Goal: Complete application form

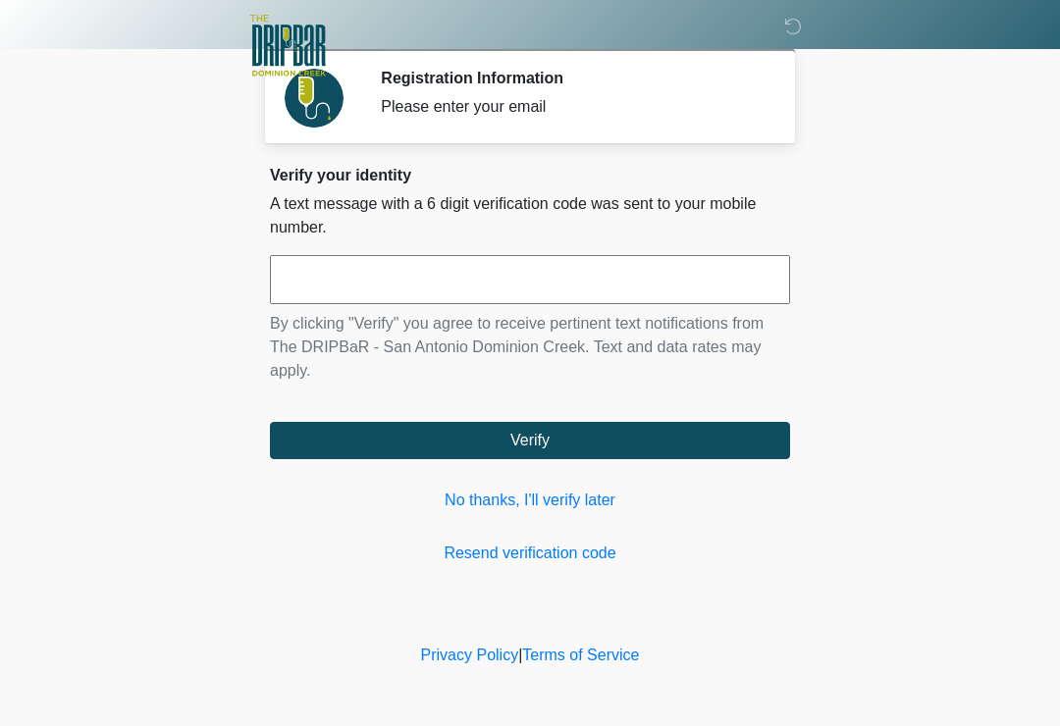
scroll to position [221, 159]
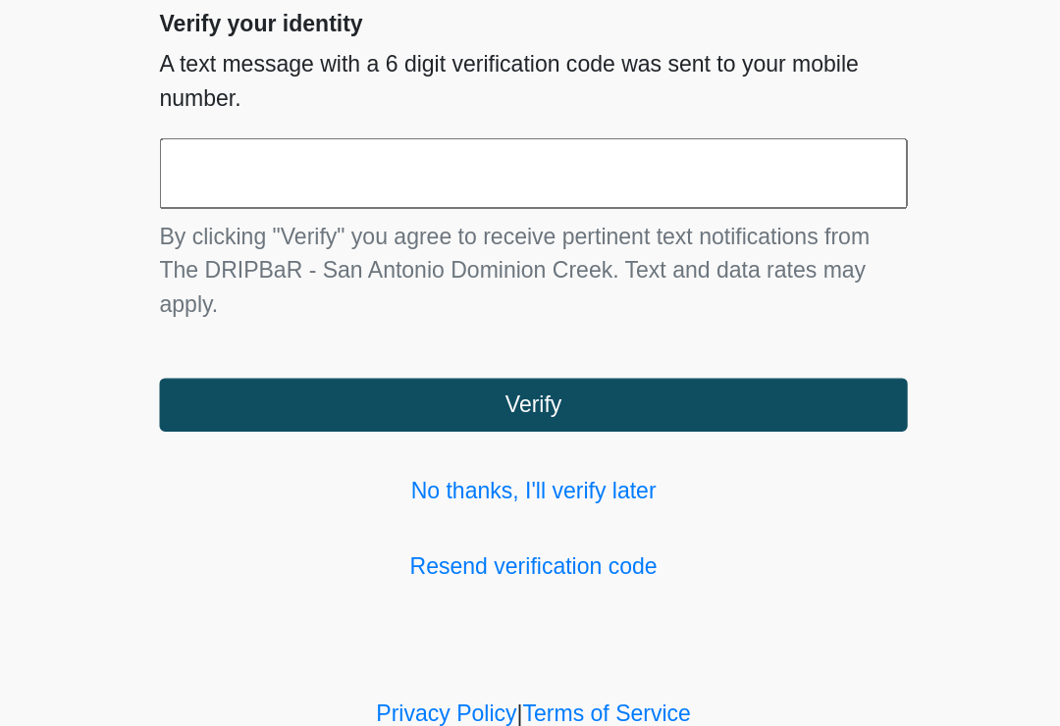
click at [270, 255] on input "text" at bounding box center [530, 279] width 520 height 49
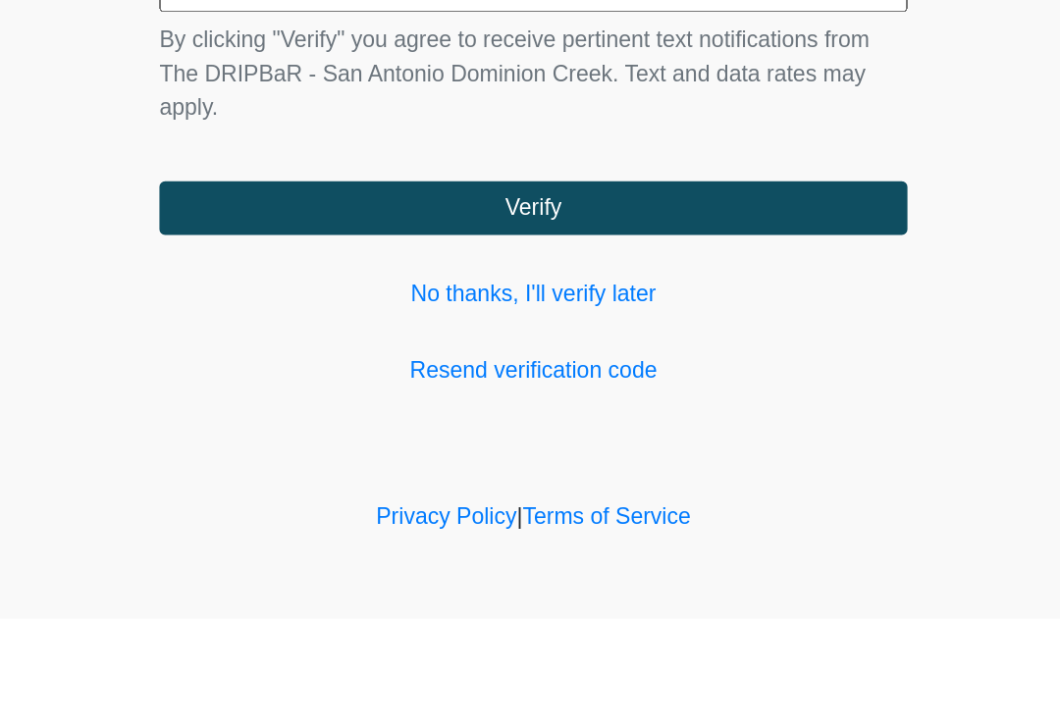
type input "******"
click at [527, 422] on button "Verify" at bounding box center [530, 440] width 520 height 37
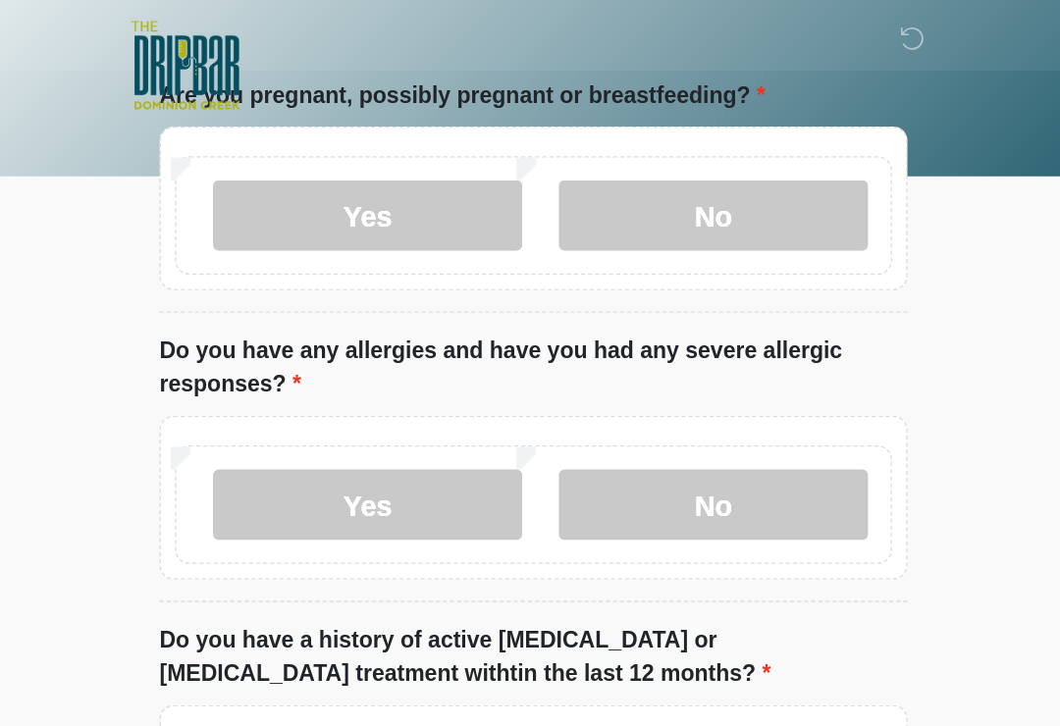
click at [411, 25] on input "What is your primary language?" at bounding box center [530, 5] width 520 height 37
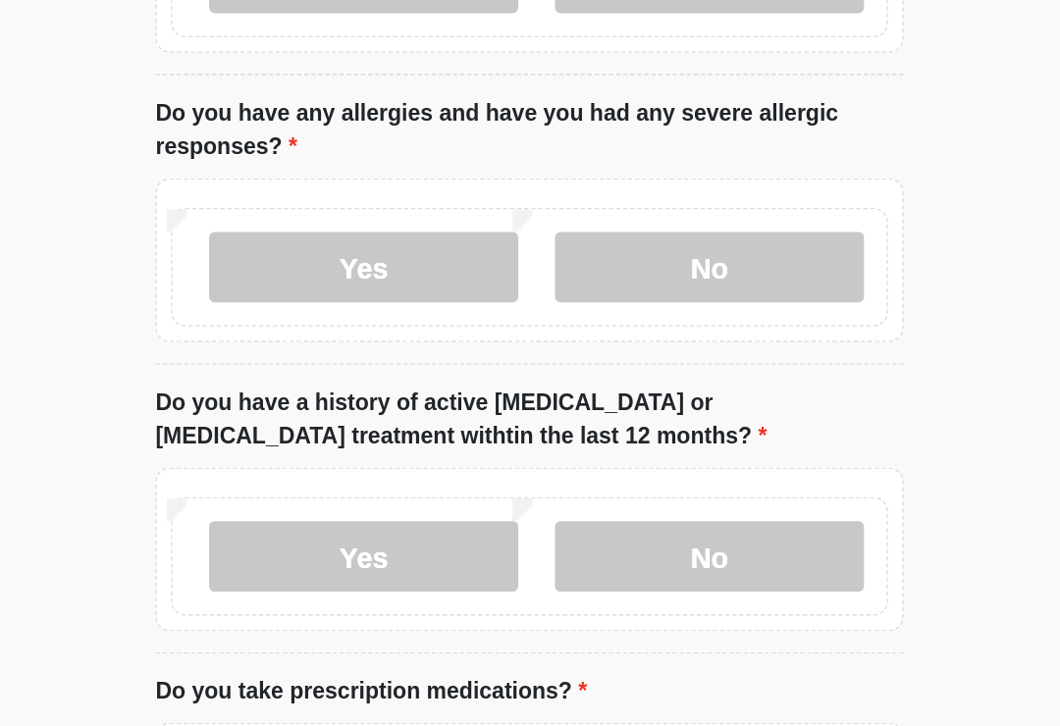
type input "*******"
click at [548, 175] on label "No" at bounding box center [655, 150] width 215 height 49
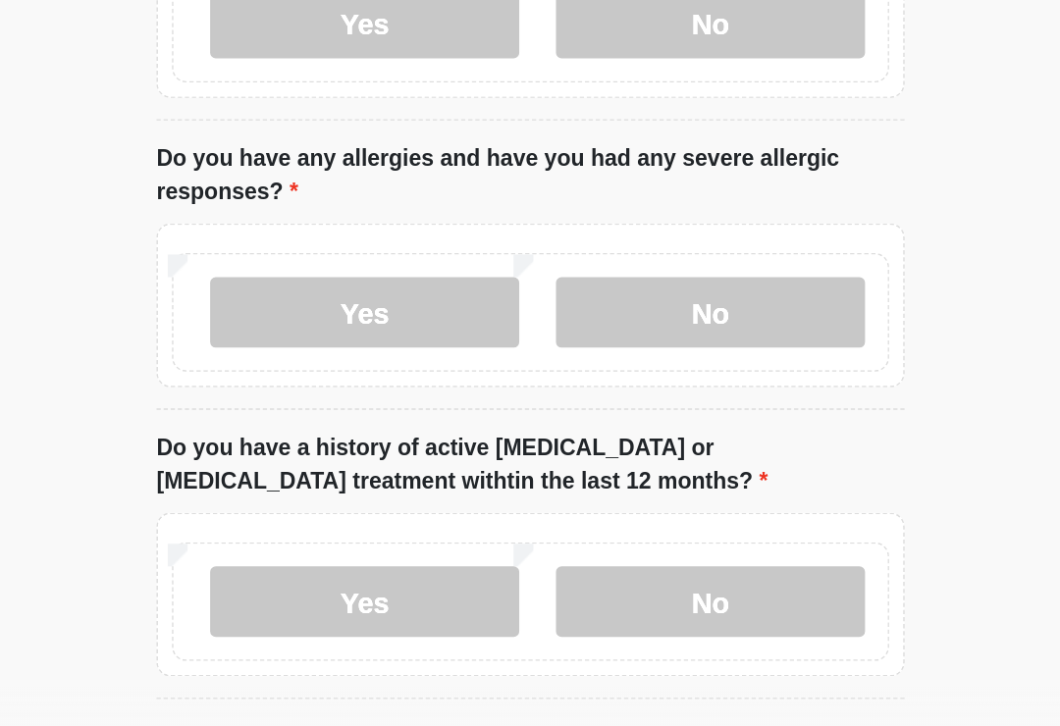
scroll to position [187, 0]
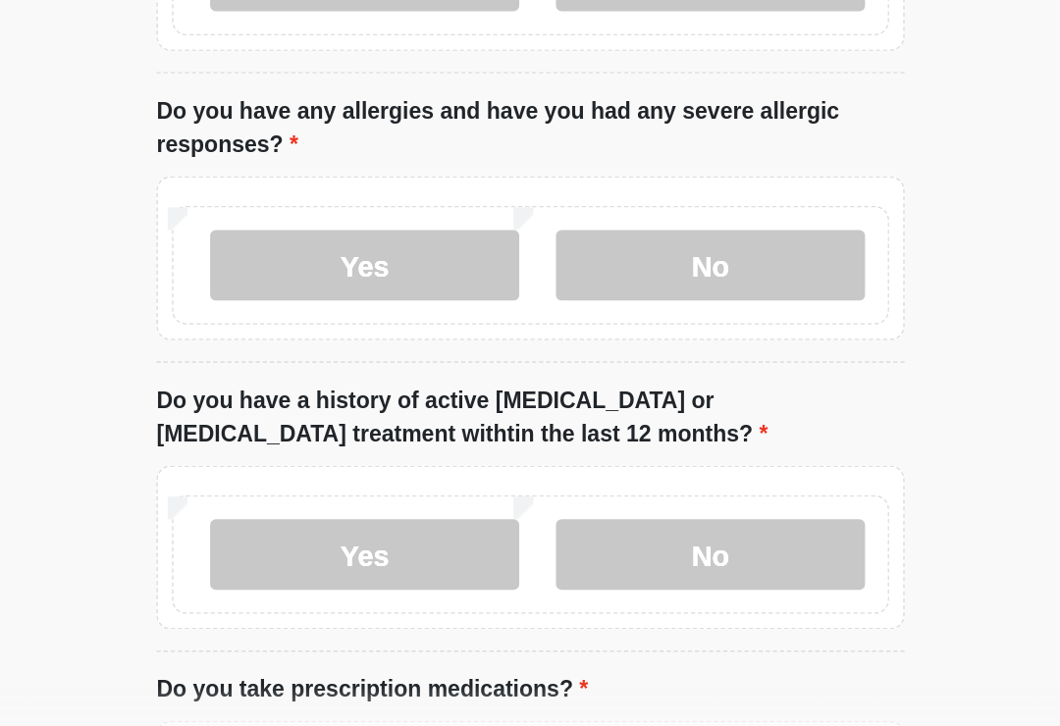
click at [548, 360] on label "No" at bounding box center [655, 384] width 215 height 49
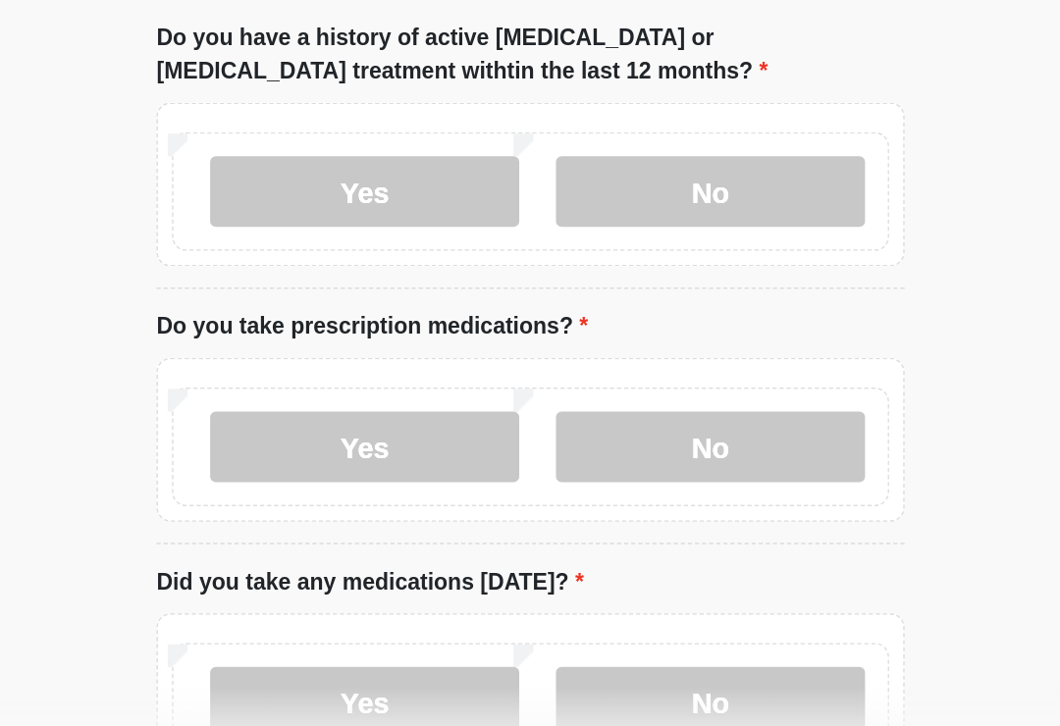
scroll to position [441, 0]
click at [548, 308] on label "No" at bounding box center [655, 332] width 215 height 49
click at [548, 486] on label "No" at bounding box center [655, 510] width 215 height 49
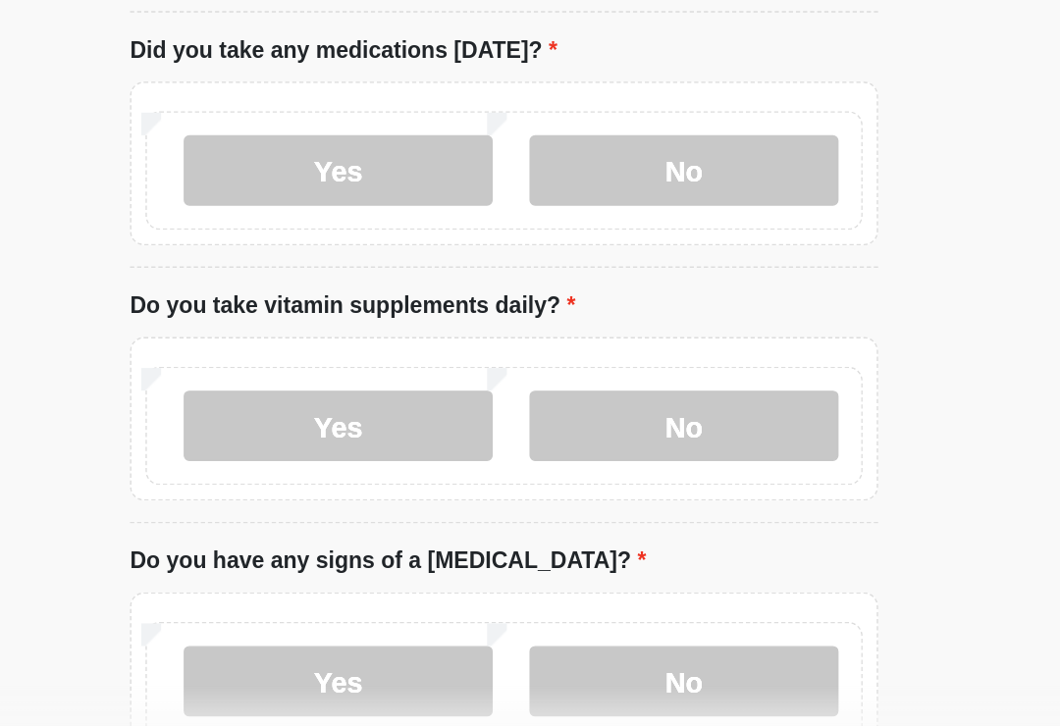
scroll to position [810, 0]
click at [548, 294] on label "No" at bounding box center [655, 318] width 215 height 49
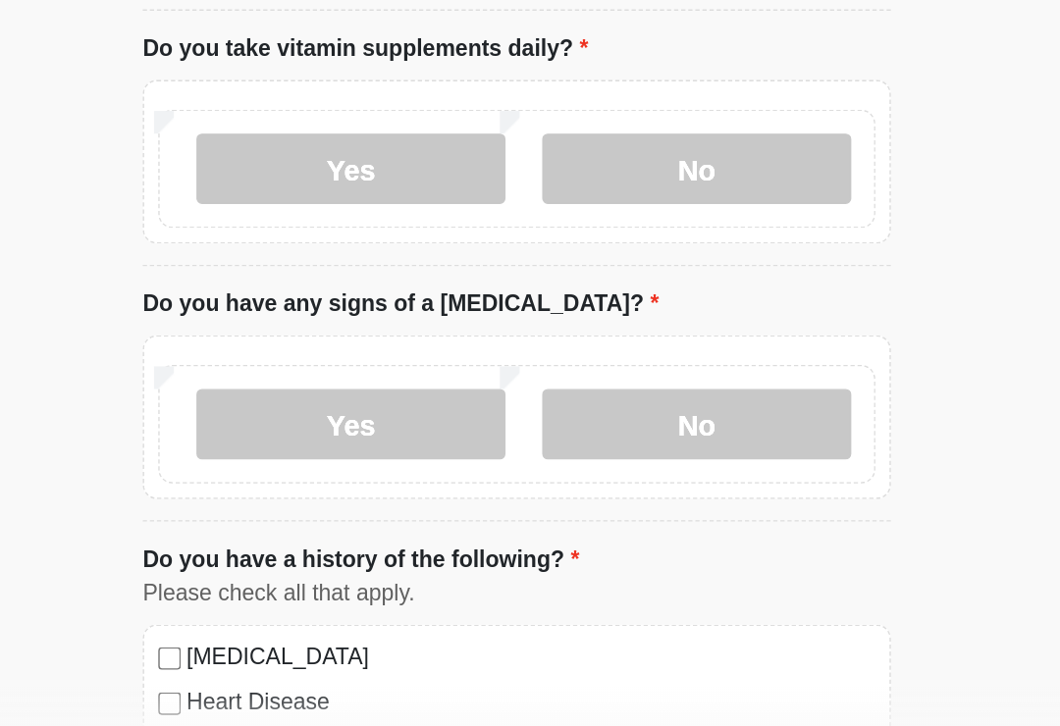
scroll to position [996, 0]
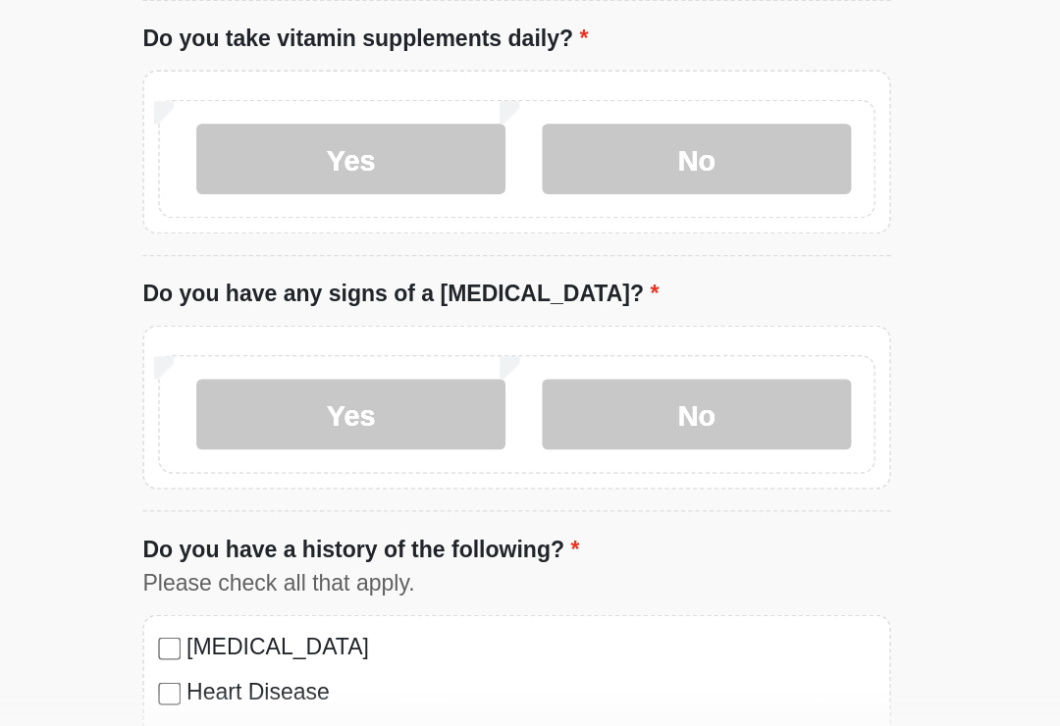
click at [548, 286] on label "No" at bounding box center [655, 310] width 215 height 49
click at [548, 463] on label "No" at bounding box center [655, 487] width 215 height 49
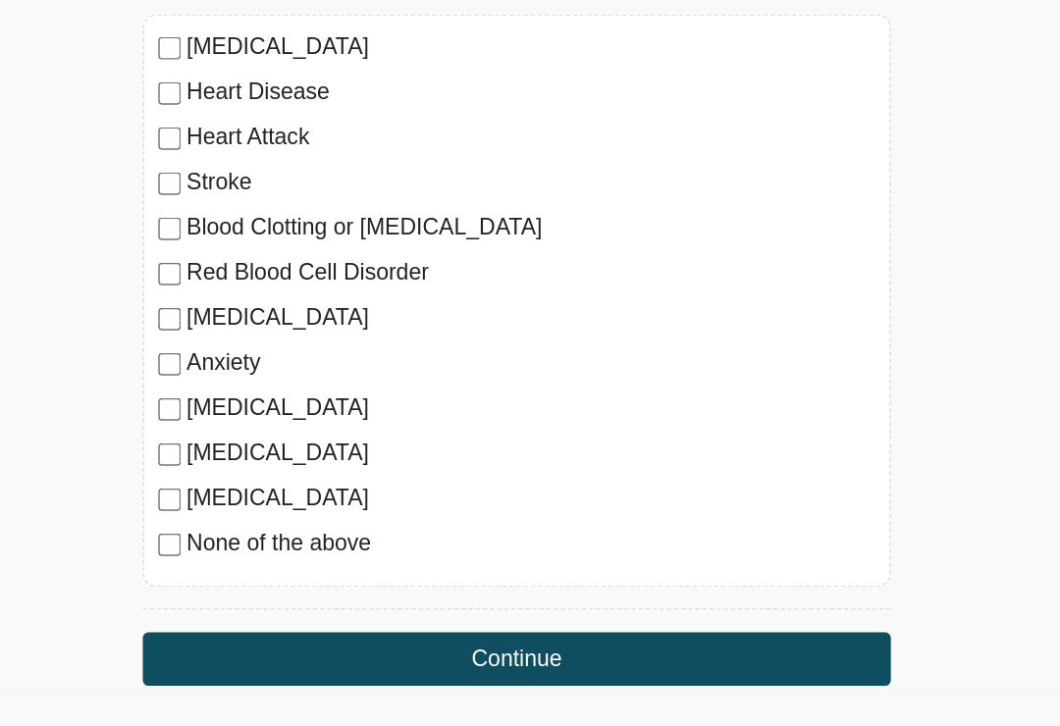
scroll to position [1466, 0]
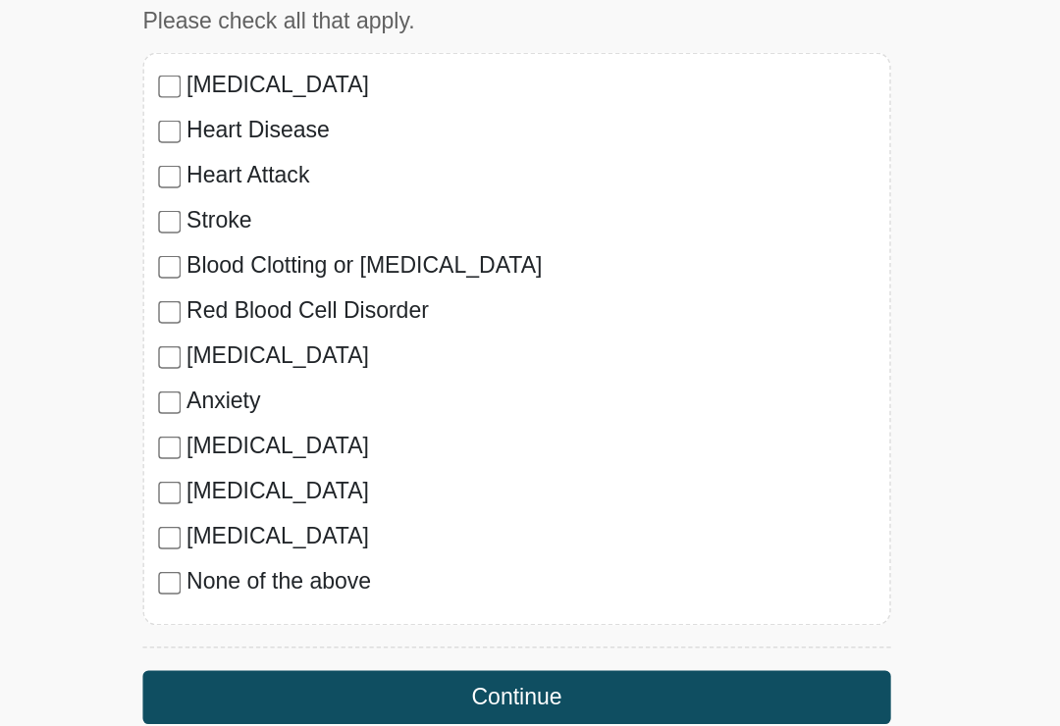
click at [281, 513] on div "None of the above" at bounding box center [530, 525] width 499 height 24
click at [382, 587] on button "Continue" at bounding box center [530, 605] width 520 height 37
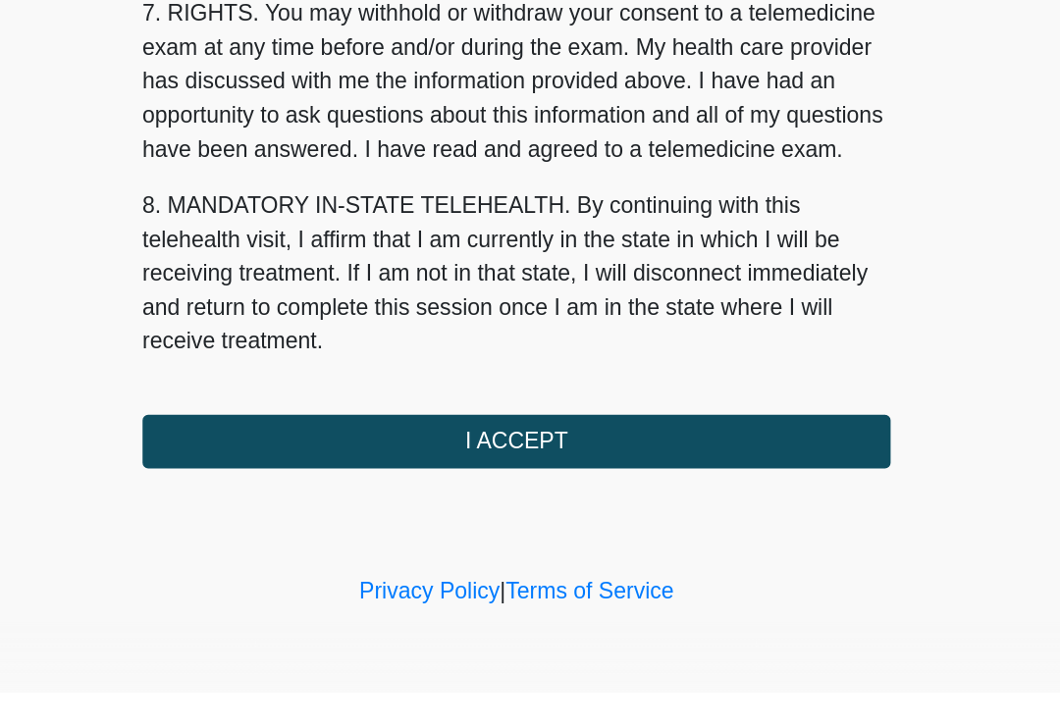
scroll to position [828, 0]
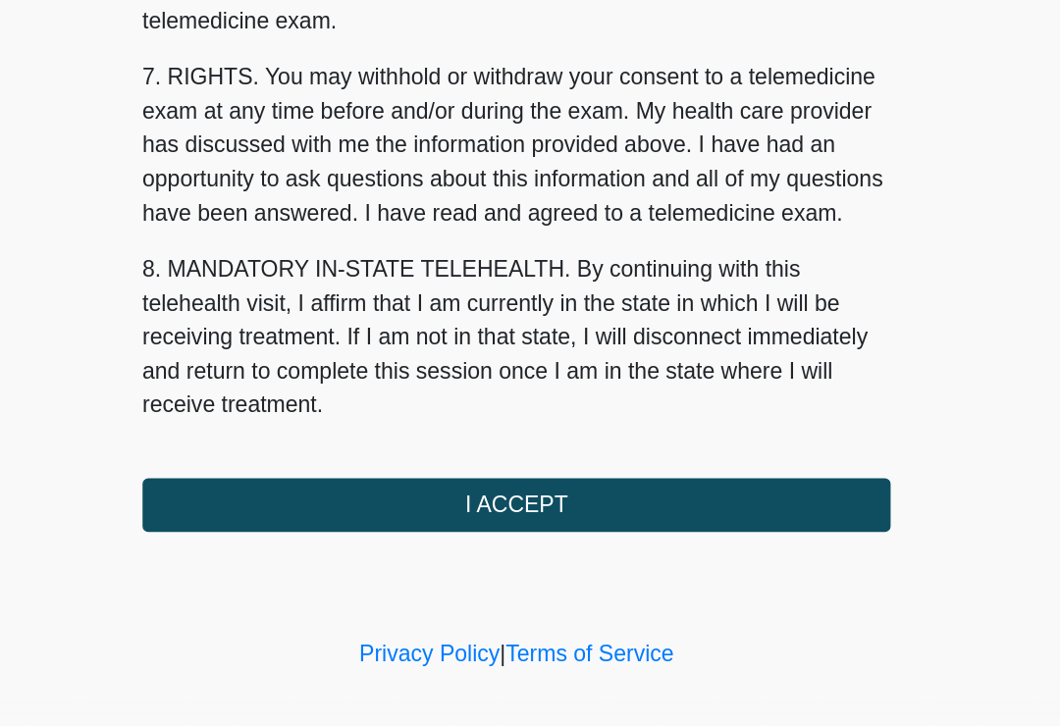
click at [490, 533] on button "I ACCEPT" at bounding box center [530, 551] width 520 height 37
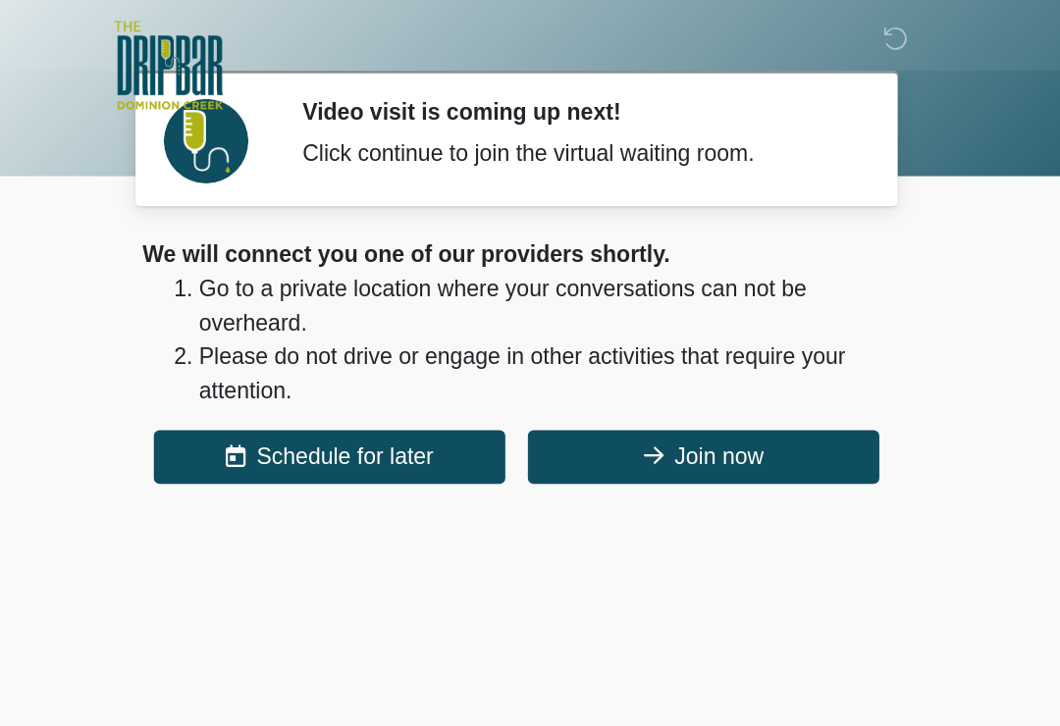
click at [538, 309] on button "Join now" at bounding box center [660, 317] width 244 height 37
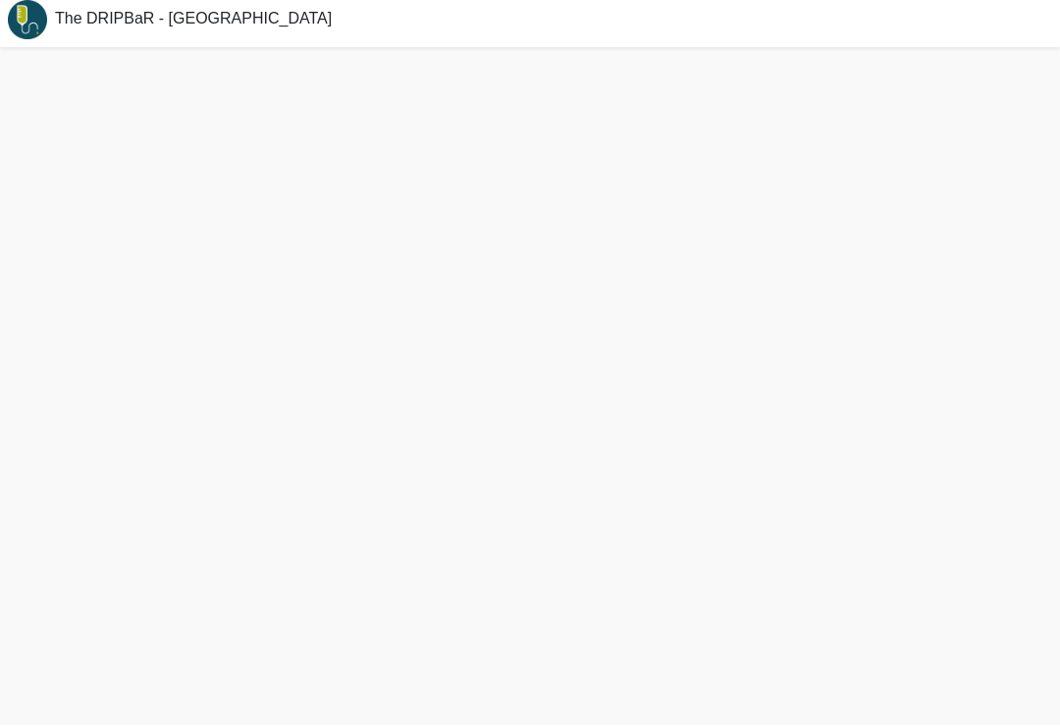
scroll to position [36, 0]
